Goal: Information Seeking & Learning: Learn about a topic

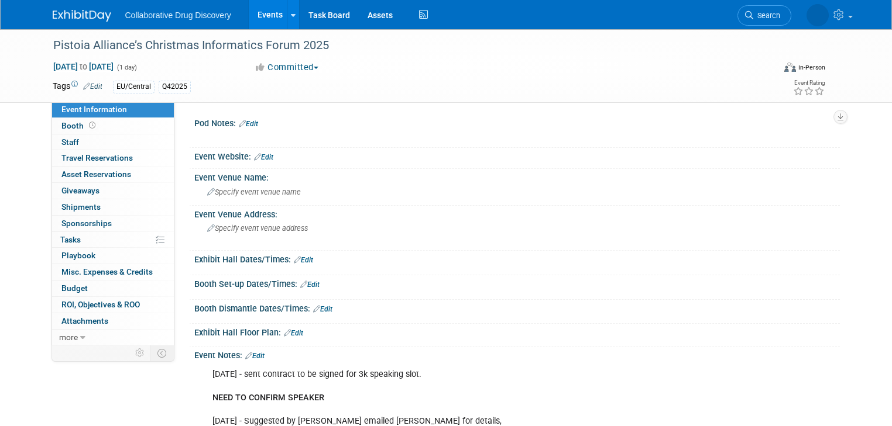
click at [264, 14] on link "Events" at bounding box center [270, 14] width 43 height 29
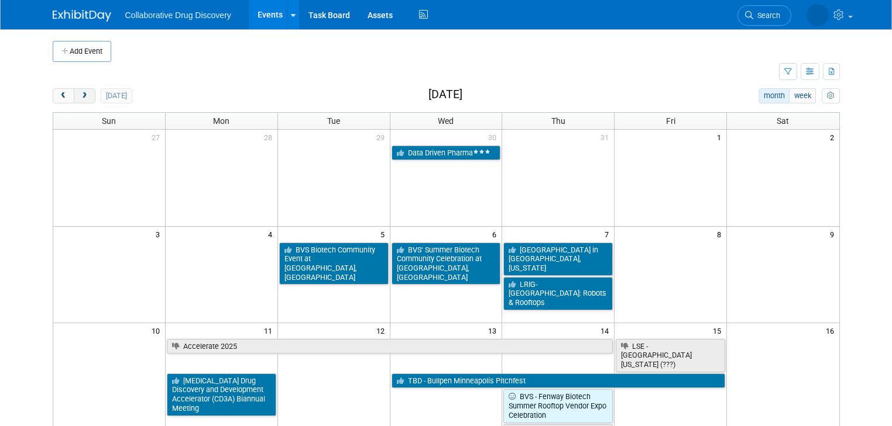
click at [80, 95] on button "next" at bounding box center [85, 95] width 22 height 15
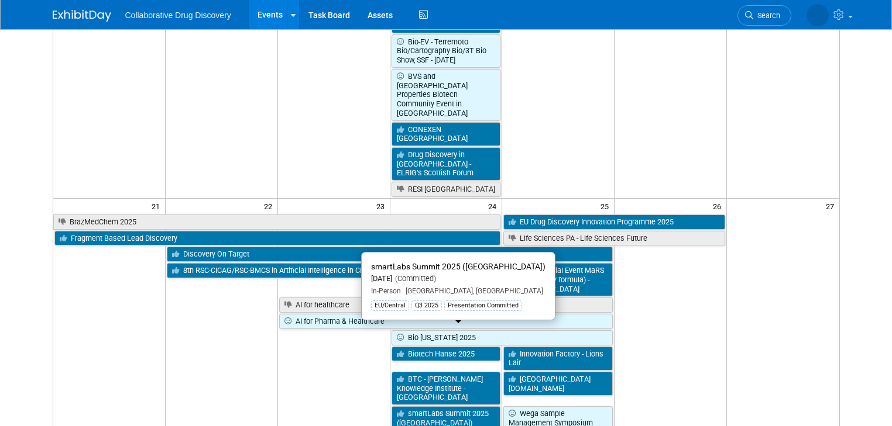
scroll to position [655, 0]
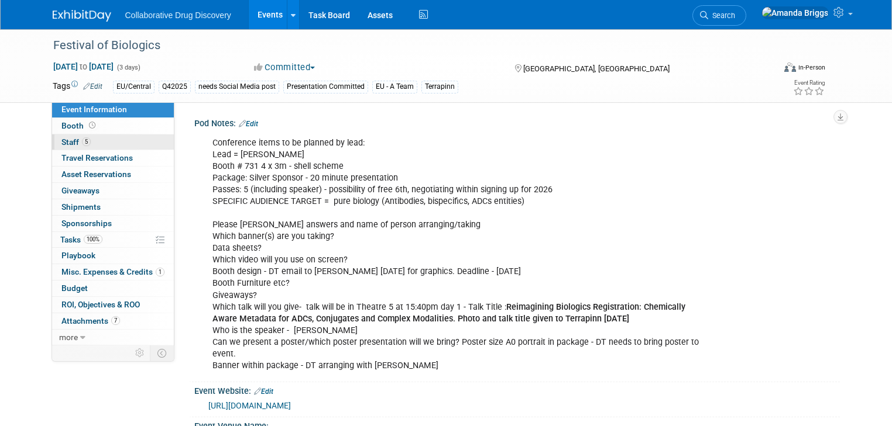
click at [61, 142] on span "Staff 5" at bounding box center [75, 141] width 29 height 9
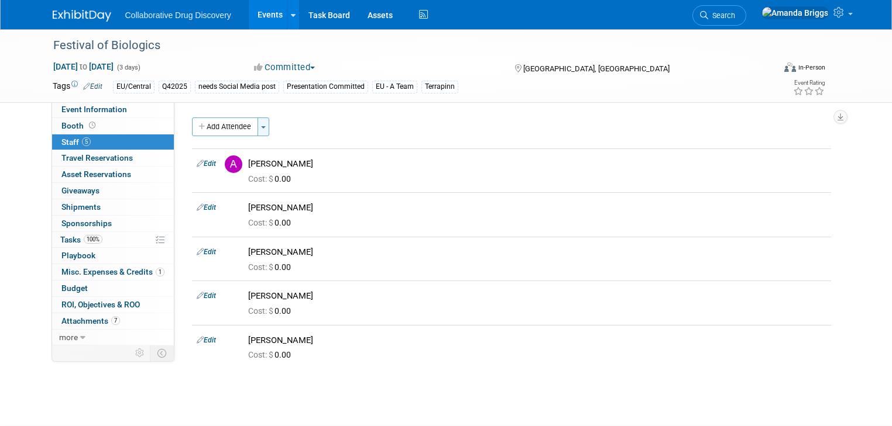
click at [261, 128] on span "button" at bounding box center [263, 127] width 5 height 2
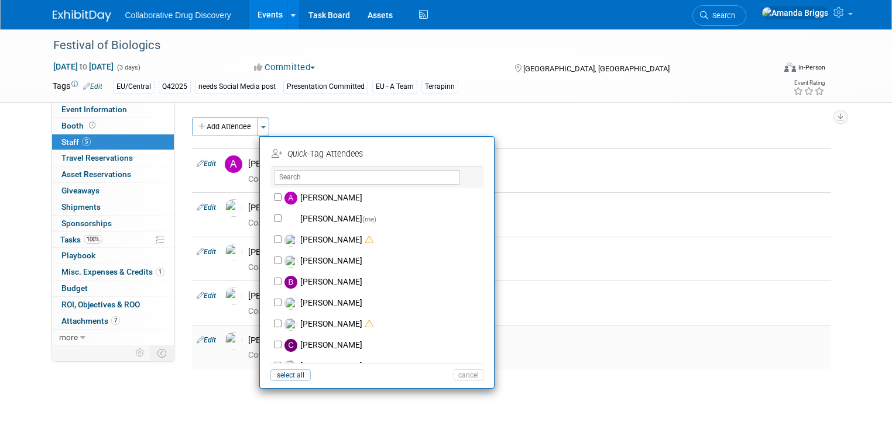
click at [533, 365] on td "[PERSON_NAME] Cost: $ 0.00" at bounding box center [536, 347] width 587 height 44
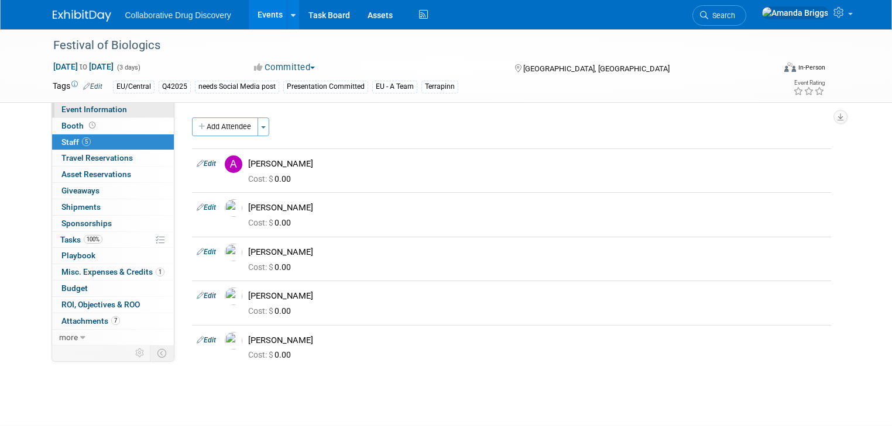
click at [96, 114] on span "Event Information" at bounding box center [94, 109] width 66 height 9
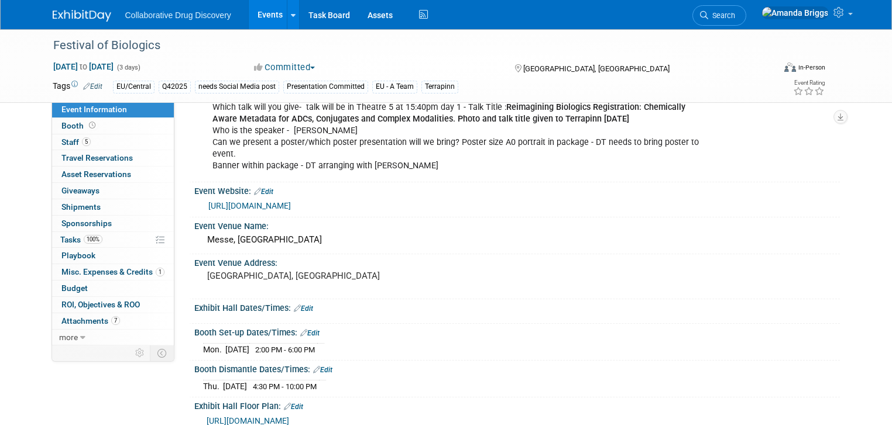
scroll to position [234, 0]
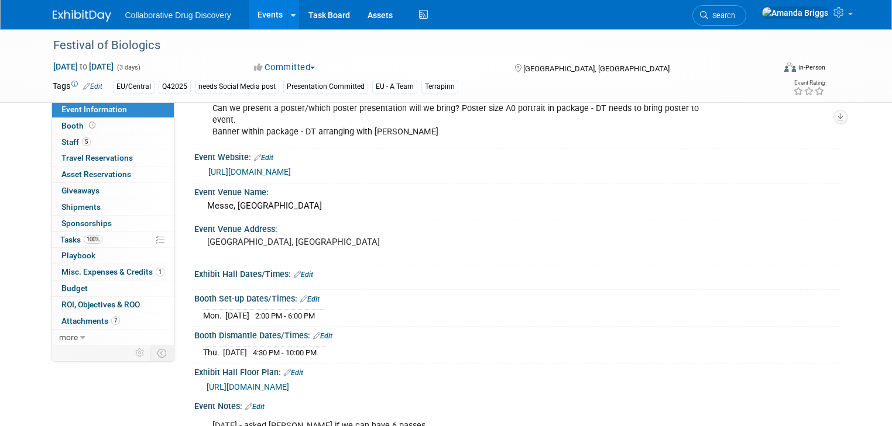
click at [267, 167] on link "[URL][DOMAIN_NAME]" at bounding box center [249, 171] width 82 height 9
